Goal: Task Accomplishment & Management: Complete application form

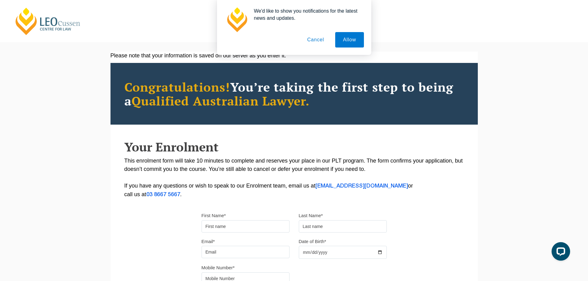
scroll to position [134, 0]
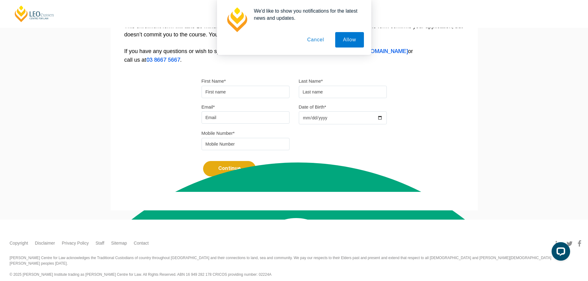
click at [230, 96] on input "First Name*" at bounding box center [245, 92] width 88 height 12
type input "Issa"
type input "Noor"
type input "issadnoor824@gmail.com"
type input "0416844924"
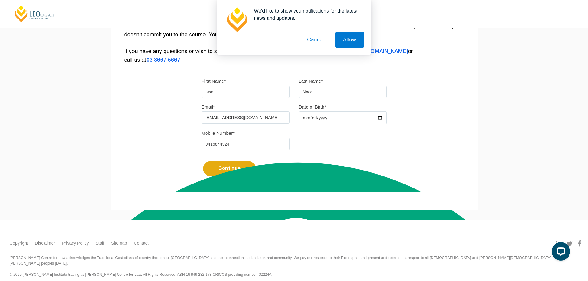
click at [320, 120] on input "Date of Birth*" at bounding box center [343, 117] width 88 height 13
click at [316, 114] on input "Date of Birth*" at bounding box center [343, 117] width 88 height 13
drag, startPoint x: 313, startPoint y: 116, endPoint x: 356, endPoint y: 124, distance: 44.1
click at [316, 117] on input "Date of Birth*" at bounding box center [343, 117] width 88 height 13
click at [380, 117] on input "Date of Birth*" at bounding box center [343, 117] width 88 height 13
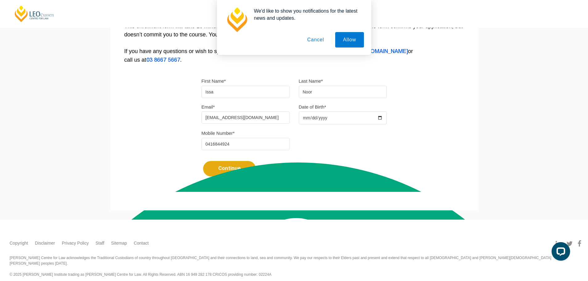
type input "2025-07-13"
click at [382, 117] on input "2025-07-13" at bounding box center [343, 117] width 88 height 13
drag, startPoint x: 316, startPoint y: 117, endPoint x: 312, endPoint y: 117, distance: 4.6
click at [316, 117] on input "2025-07-13" at bounding box center [343, 117] width 88 height 13
click at [305, 120] on input "2025-07-13" at bounding box center [343, 117] width 88 height 13
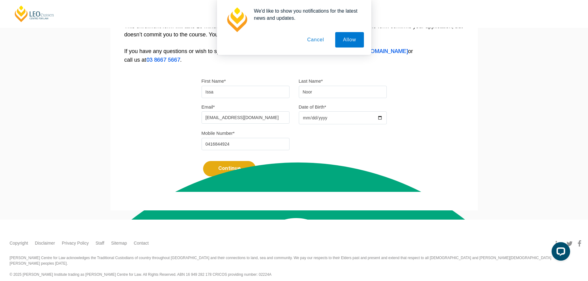
type input "2025-07-06"
type input "2005-04-06"
click at [242, 163] on button "Continue" at bounding box center [229, 168] width 53 height 15
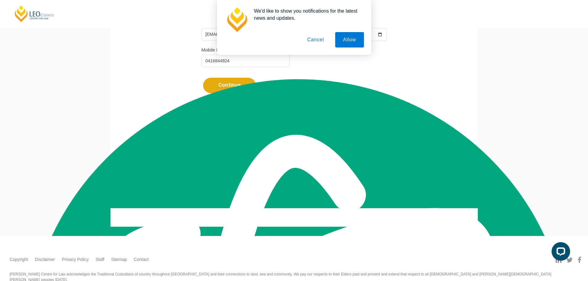
scroll to position [234, 0]
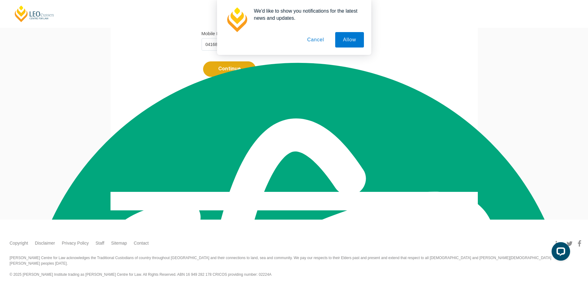
click at [356, 133] on button "Resume" at bounding box center [355, 134] width 31 height 6
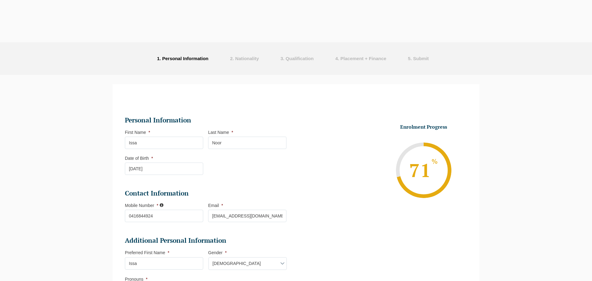
select select "Online Full Time Learning"
select select "National ([GEOGRAPHIC_DATA]/[GEOGRAPHIC_DATA], [GEOGRAPHIC_DATA], [GEOGRAPHIC_D…"
select select
select select "[DATE] ([DATE] to [DATE])"
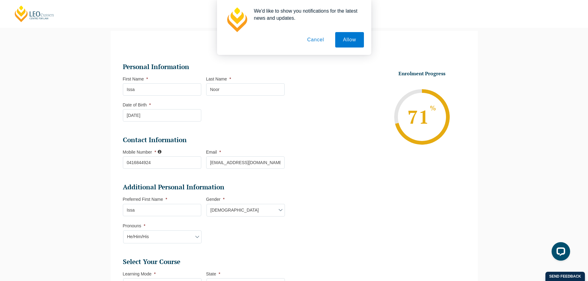
scroll to position [208, 0]
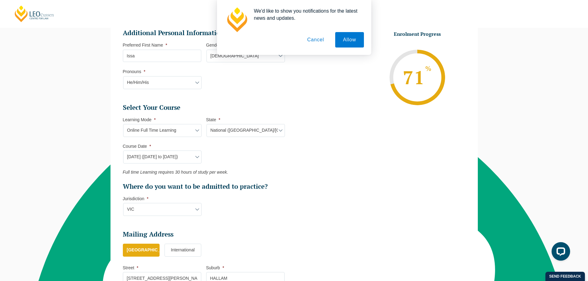
click at [276, 131] on select "State* National (ACT/NSW, VIC, QLD, SA, WA)" at bounding box center [245, 130] width 78 height 13
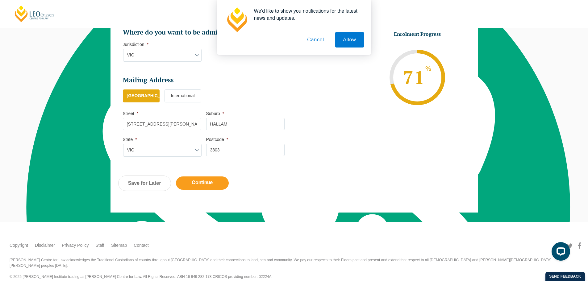
click at [208, 180] on input "Continue" at bounding box center [202, 182] width 53 height 13
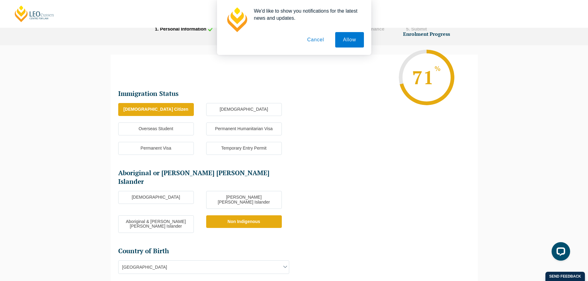
scroll to position [184, 0]
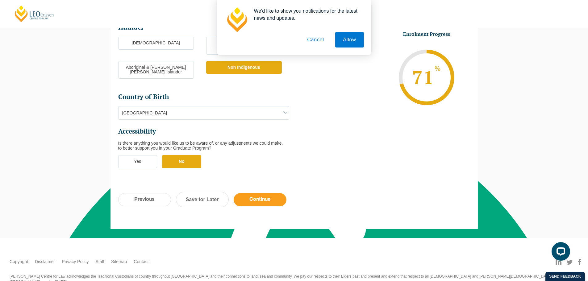
click at [269, 193] on input "Continue" at bounding box center [259, 199] width 53 height 13
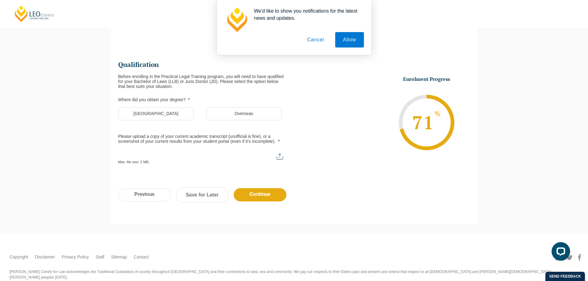
scroll to position [53, 0]
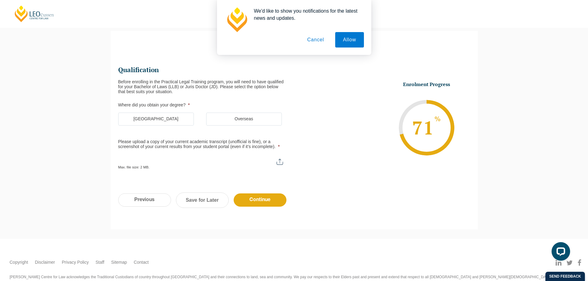
click at [316, 45] on button "Cancel" at bounding box center [315, 39] width 32 height 15
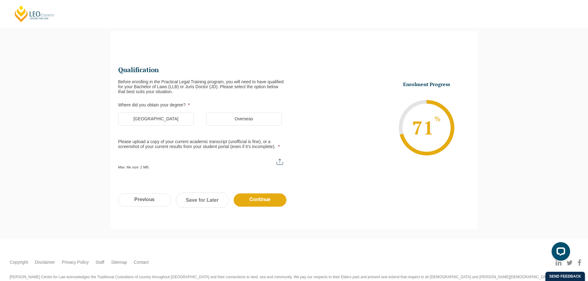
click at [142, 119] on label "Australia" at bounding box center [156, 119] width 76 height 13
click at [0, 0] on input "Australia" at bounding box center [0, 0] width 0 height 0
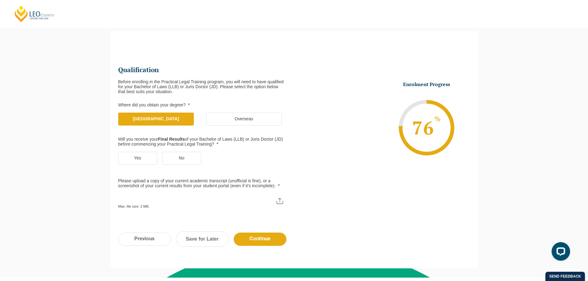
click at [132, 162] on label "Yes" at bounding box center [137, 158] width 39 height 13
click at [0, 0] on input "Yes" at bounding box center [0, 0] width 0 height 0
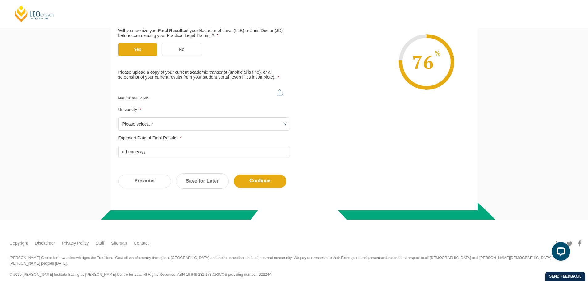
scroll to position [8, 0]
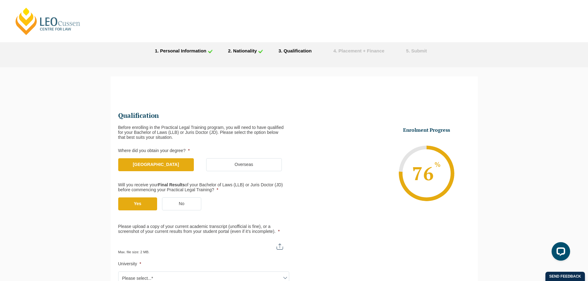
click at [183, 242] on input "Please upload a copy of your current academic transcript (unofficial is fine), …" at bounding box center [203, 244] width 171 height 10
click at [277, 245] on input "Please upload a copy of your current academic transcript (unofficial is fine), …" at bounding box center [203, 244] width 171 height 10
type input "C:\fakepath\13.08.2025 Results.png"
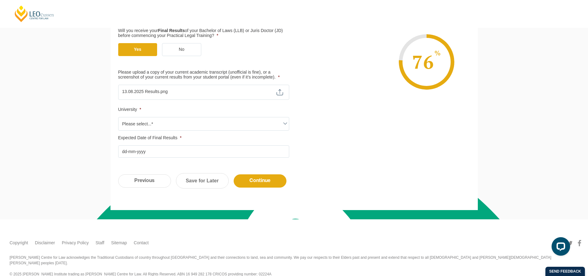
click at [178, 125] on span "Please select...*" at bounding box center [203, 124] width 170 height 13
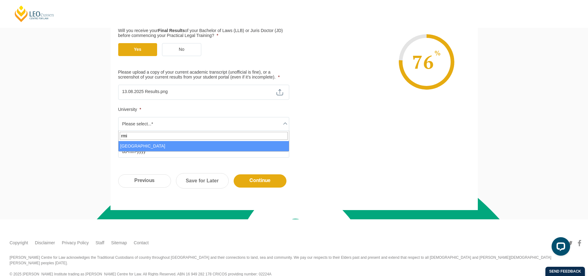
type input "rmit"
select select "RMIT University"
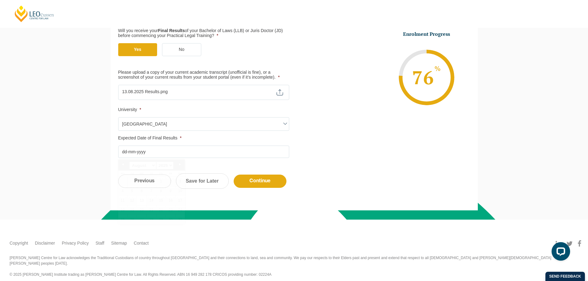
click at [159, 152] on input "Expected Date of Final Results *" at bounding box center [203, 152] width 171 height 12
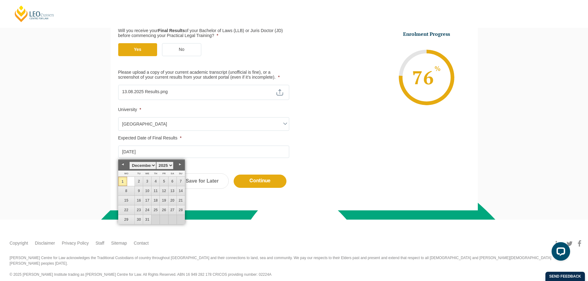
type input "01-12-2025"
click at [86, 149] on div "Step 4 of 6 66% Congratulations! You’re taking the first step to being a Qualif…" at bounding box center [294, 66] width 588 height 307
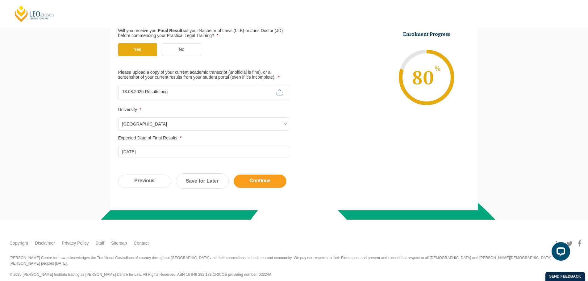
click at [266, 178] on input "Continue" at bounding box center [259, 181] width 53 height 13
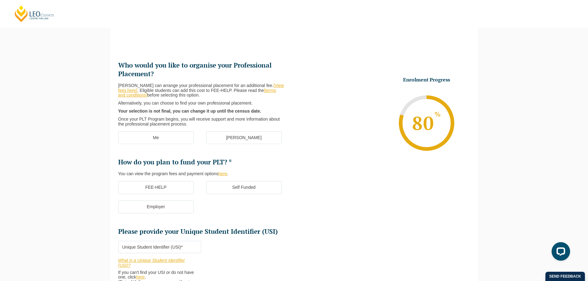
scroll to position [53, 0]
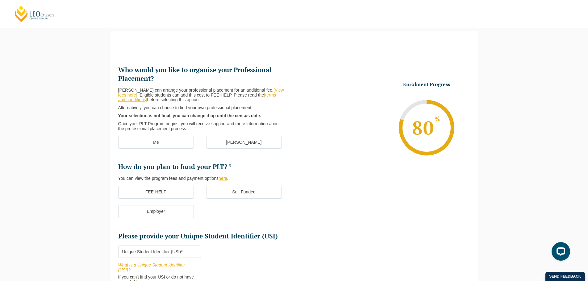
click at [250, 144] on label "[PERSON_NAME]" at bounding box center [244, 142] width 76 height 13
click at [0, 0] on input "[PERSON_NAME]" at bounding box center [0, 0] width 0 height 0
click at [167, 193] on label "FEE-HELP" at bounding box center [156, 192] width 76 height 13
click at [0, 0] on input "FEE-HELP" at bounding box center [0, 0] width 0 height 0
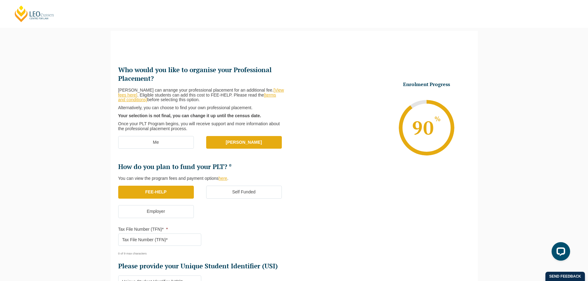
scroll to position [208, 0]
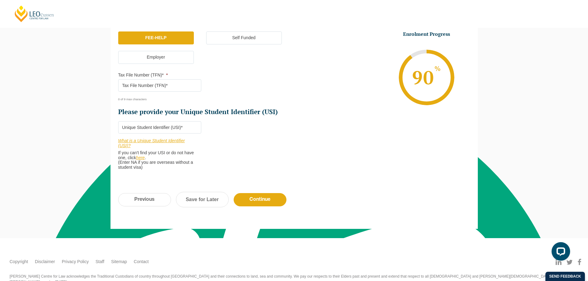
click at [178, 87] on input "Tax File Number (TFN)* *" at bounding box center [159, 85] width 83 height 12
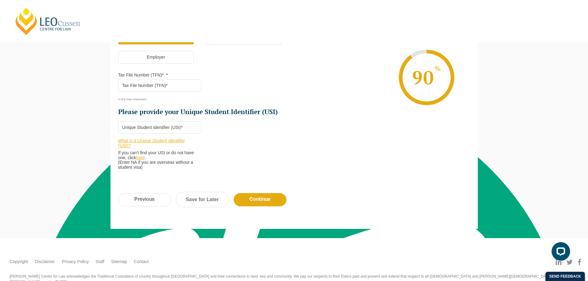
paste input "4697594"
click at [161, 84] on input "4697594" at bounding box center [159, 85] width 83 height 12
type input "469759464"
click at [160, 129] on input "Please provide your Unique Student Identifier (USI) *" at bounding box center [159, 127] width 83 height 12
paste input "WPT6Y4XU8V"
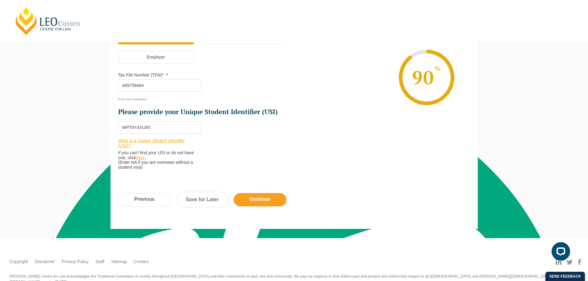
type input "WPT6Y4XU8V"
click at [262, 204] on input "Continue" at bounding box center [259, 199] width 53 height 13
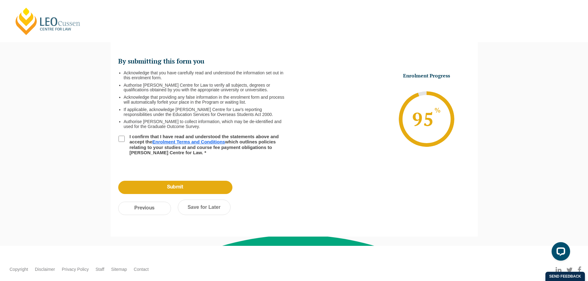
scroll to position [53, 0]
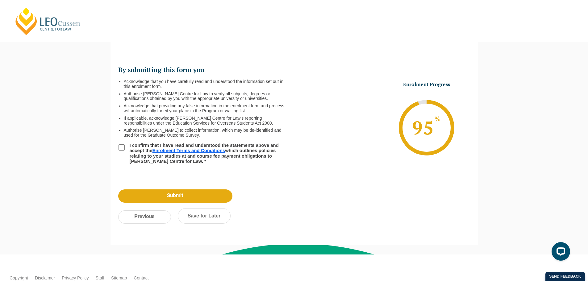
click at [122, 147] on input "I confirm that I have read and understood the statements above and accept the E…" at bounding box center [121, 147] width 6 height 6
checkbox input "true"
click at [171, 192] on input "Submit" at bounding box center [175, 195] width 114 height 13
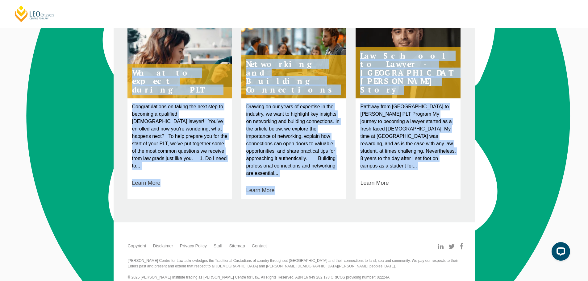
scroll to position [461, 0]
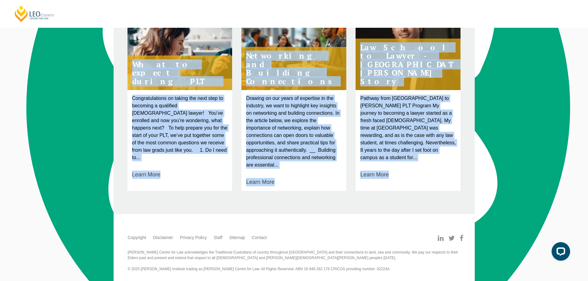
drag, startPoint x: 155, startPoint y: 64, endPoint x: 396, endPoint y: 197, distance: 275.3
type textarea "Thank you for enrolling in the Leo Cussen PLT! Your place is now secure, and we…"
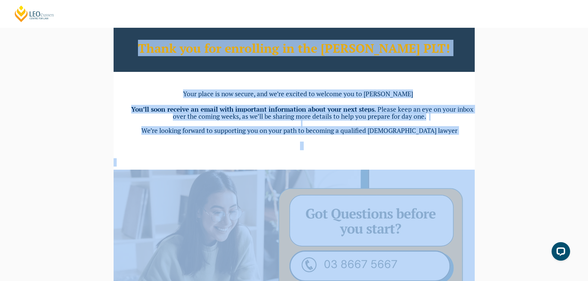
scroll to position [20, 0]
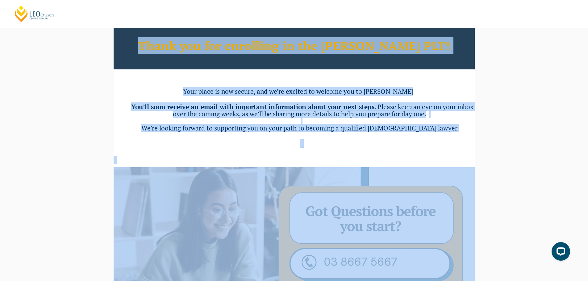
click at [333, 123] on h3 "You’ll soon receive an email with important information about your next steps .…" at bounding box center [302, 117] width 344 height 28
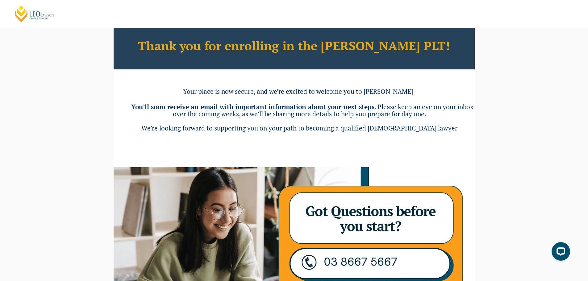
click at [333, 123] on h3 "You’ll soon receive an email with important information about your next steps .…" at bounding box center [302, 117] width 344 height 28
click at [326, 119] on h3 "You’ll soon receive an email with important information about your next steps .…" at bounding box center [302, 117] width 344 height 28
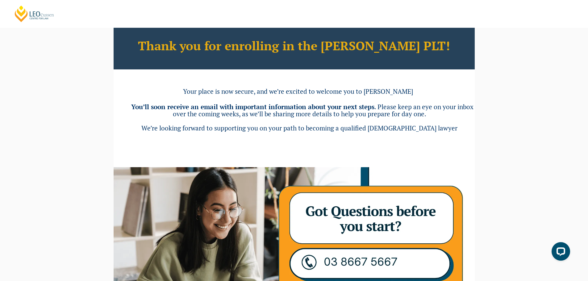
click at [324, 115] on span ". Please keep an eye on your inbox over the coming weeks, as we’ll be sharing m…" at bounding box center [323, 110] width 300 height 16
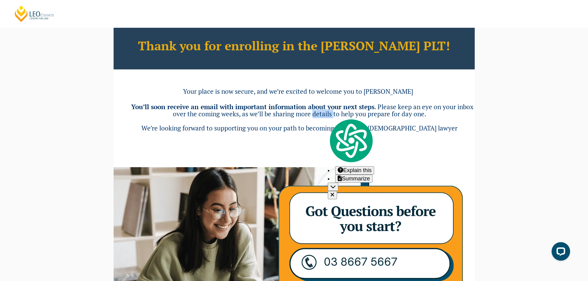
click at [325, 115] on span ". Please keep an eye on your inbox over the coming weeks, as we’ll be sharing m…" at bounding box center [323, 110] width 300 height 16
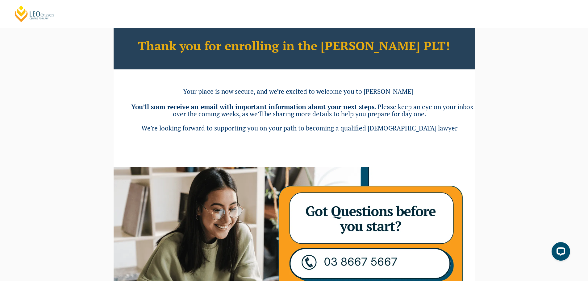
click at [315, 108] on b "You’ll soon receive an email with important information about your next steps" at bounding box center [252, 106] width 243 height 9
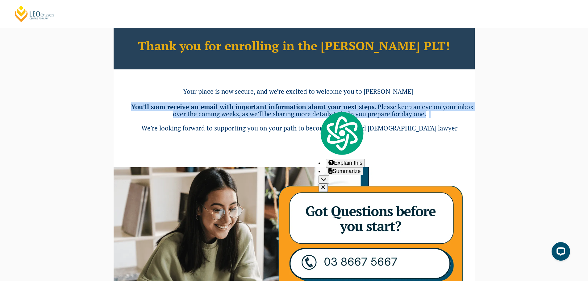
click at [315, 108] on b "You’ll soon receive an email with important information about your next steps" at bounding box center [252, 106] width 243 height 9
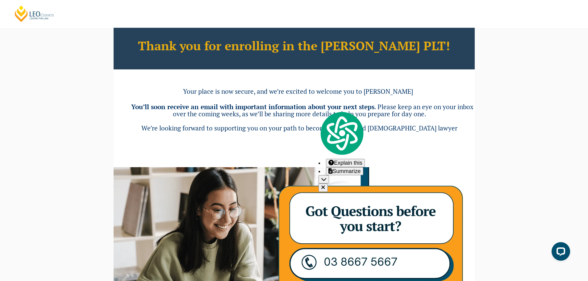
click at [309, 131] on span "We’re looking forward to supporting you on your path to becoming a qualified Au…" at bounding box center [299, 128] width 316 height 9
